Goal: Transaction & Acquisition: Purchase product/service

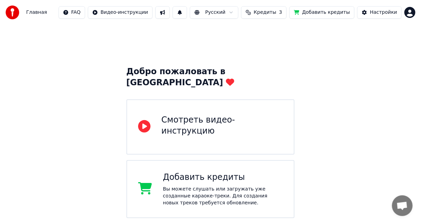
click at [313, 13] on button "Добавить кредиты" at bounding box center [322, 12] width 65 height 12
click at [282, 14] on span "3" at bounding box center [280, 12] width 3 height 7
click at [273, 64] on button "Обновить" at bounding box center [274, 64] width 42 height 12
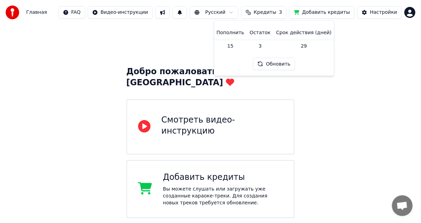
click at [273, 64] on button "Обновить" at bounding box center [274, 64] width 42 height 12
click at [263, 47] on td "3" at bounding box center [260, 46] width 27 height 12
click at [244, 44] on td "15" at bounding box center [230, 46] width 33 height 12
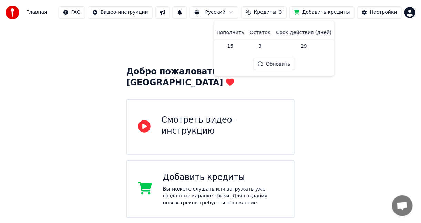
click at [240, 33] on th "Пополнить" at bounding box center [230, 33] width 33 height 14
click at [261, 32] on th "Остаток" at bounding box center [260, 33] width 27 height 14
click at [286, 32] on th "Срок действия (дней)" at bounding box center [304, 33] width 61 height 14
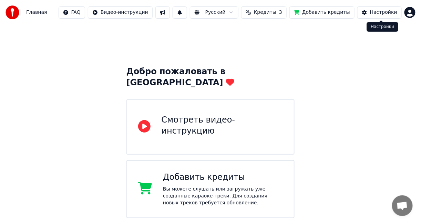
click at [409, 12] on html "Главная FAQ Видео-инструкции Русский Кредиты 3 Добавить кредиты Настройки Добро…" at bounding box center [210, 218] width 421 height 437
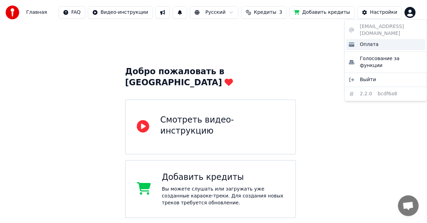
click at [371, 41] on span "Оплата" at bounding box center [369, 44] width 19 height 7
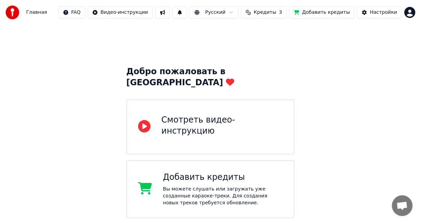
click at [277, 12] on span "Кредиты" at bounding box center [265, 12] width 22 height 7
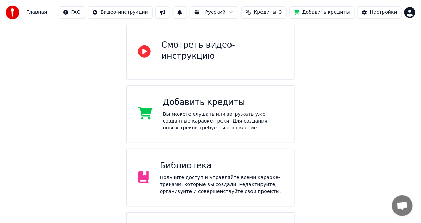
scroll to position [70, 0]
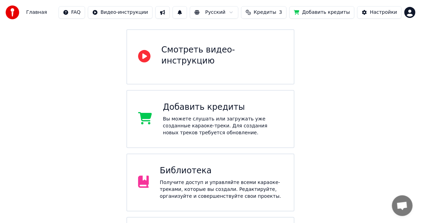
click at [238, 116] on div "Вы можете слушать или загружать уже созданные караоке-треки. Для создания новых…" at bounding box center [223, 126] width 120 height 21
